Goal: Task Accomplishment & Management: Manage account settings

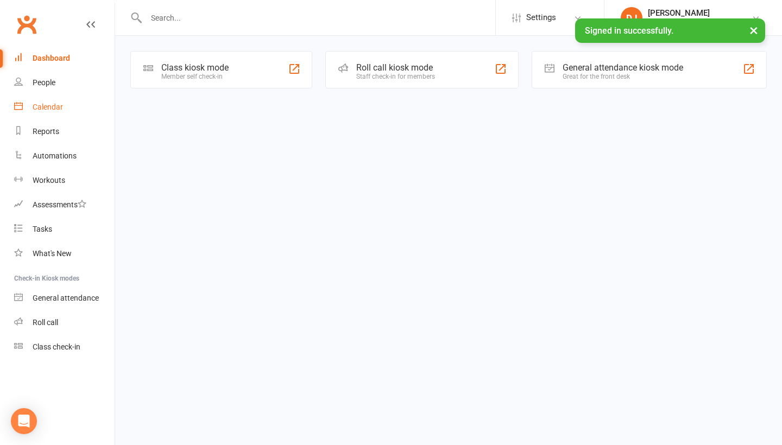
click at [77, 107] on link "Calendar" at bounding box center [64, 107] width 100 height 24
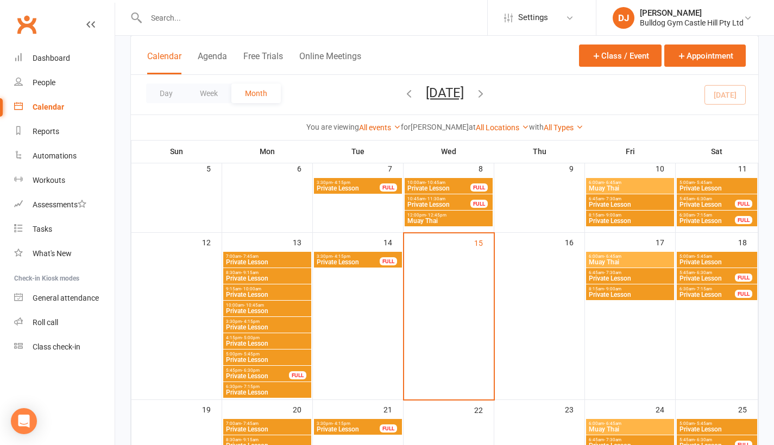
scroll to position [96, 0]
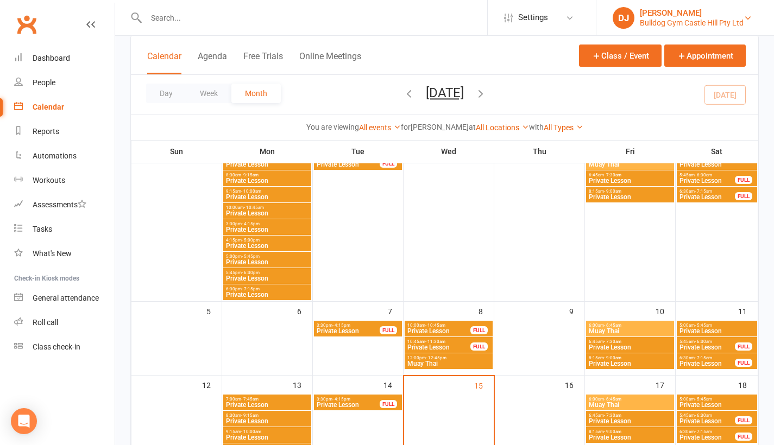
click at [708, 17] on div "[PERSON_NAME]" at bounding box center [692, 13] width 104 height 10
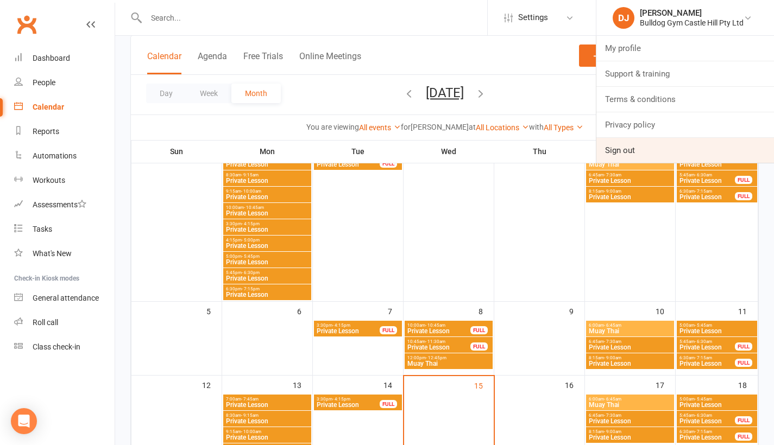
click at [691, 154] on link "Sign out" at bounding box center [685, 150] width 178 height 25
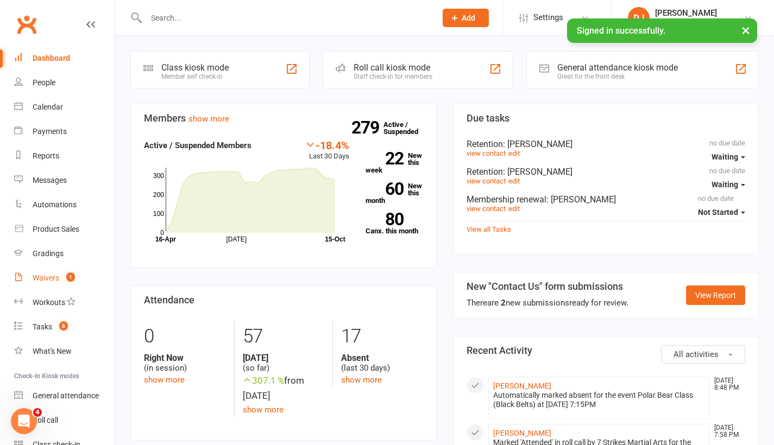
click at [50, 275] on div "Waivers" at bounding box center [46, 278] width 27 height 9
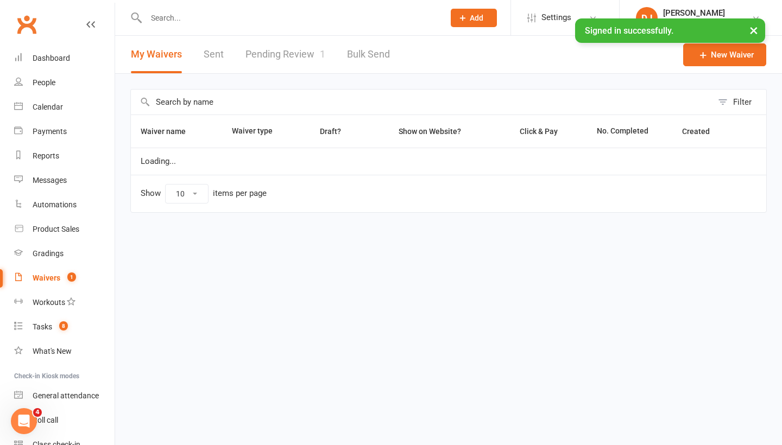
select select "25"
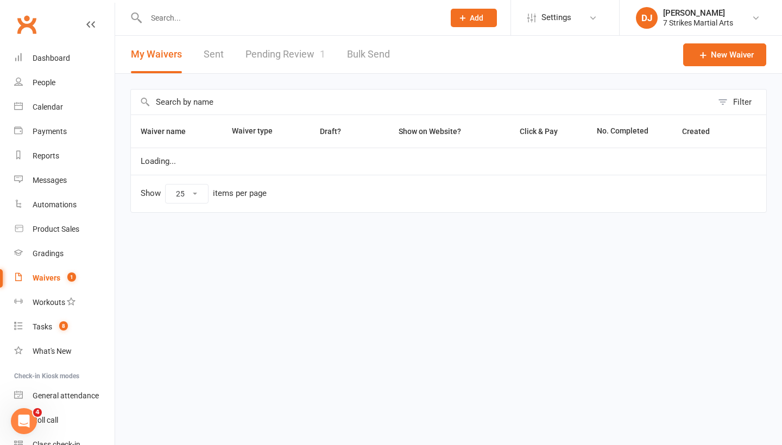
click at [273, 55] on link "Pending Review 1" at bounding box center [285, 54] width 80 height 37
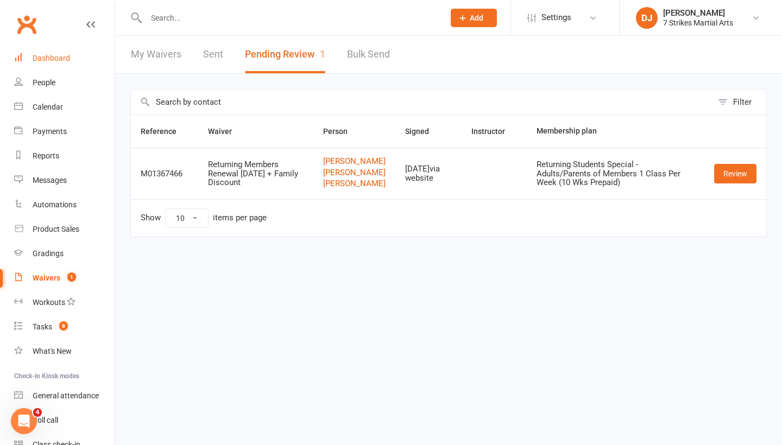
click at [62, 59] on div "Dashboard" at bounding box center [51, 58] width 37 height 9
